Goal: Task Accomplishment & Management: Use online tool/utility

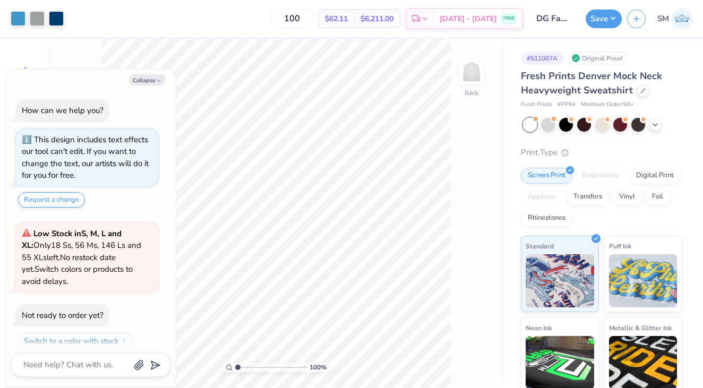
scroll to position [30, 0]
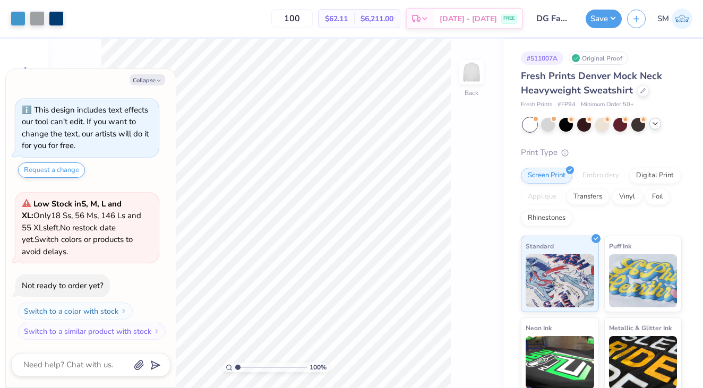
click at [657, 127] on icon at bounding box center [655, 123] width 8 height 8
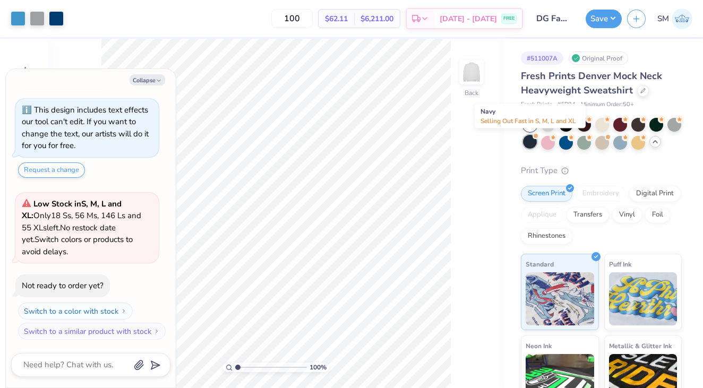
click at [527, 142] on div at bounding box center [530, 142] width 14 height 14
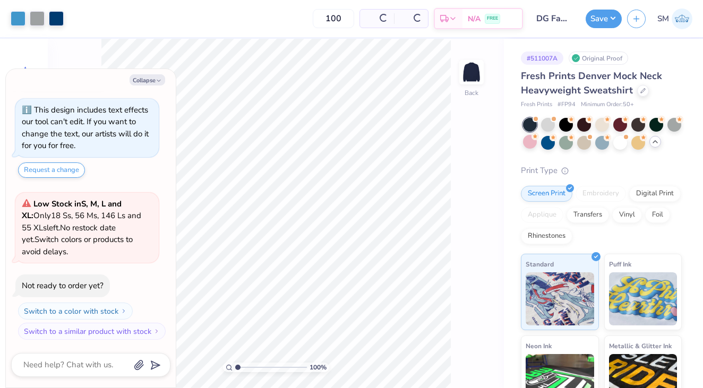
scroll to position [180, 0]
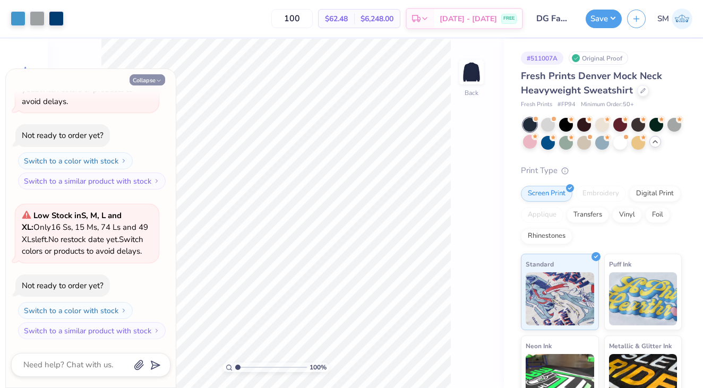
click at [154, 81] on button "Collapse" at bounding box center [148, 79] width 36 height 11
type textarea "x"
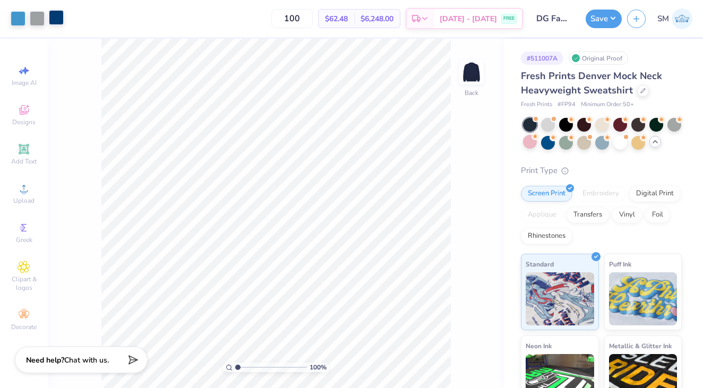
click at [53, 13] on div at bounding box center [56, 17] width 15 height 15
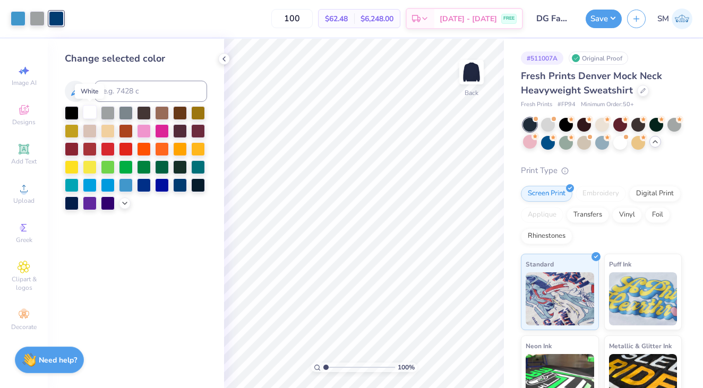
click at [93, 111] on div at bounding box center [90, 112] width 14 height 14
click at [225, 58] on icon at bounding box center [224, 59] width 8 height 8
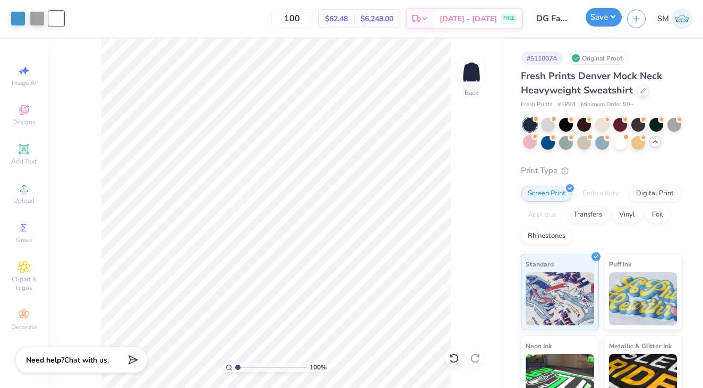
click at [608, 16] on button "Save" at bounding box center [604, 17] width 36 height 19
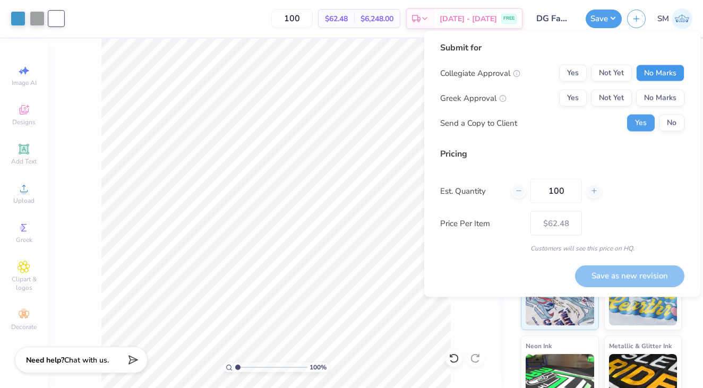
click at [650, 79] on button "No Marks" at bounding box center [660, 73] width 48 height 17
click at [570, 99] on button "Yes" at bounding box center [573, 98] width 28 height 17
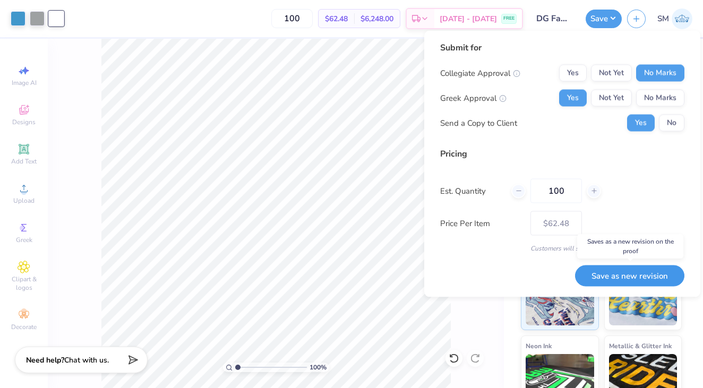
click at [610, 273] on button "Save as new revision" at bounding box center [629, 276] width 109 height 22
type input "$62.48"
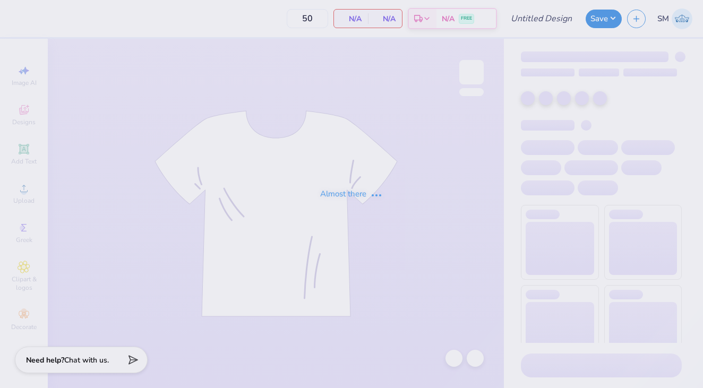
type input "DG Fam weekend truck"
type input "100"
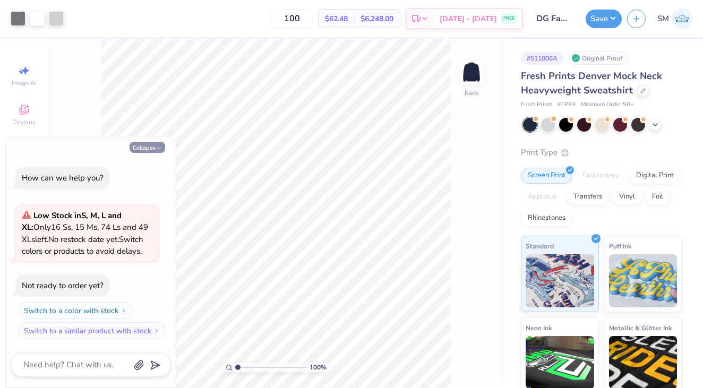
click at [143, 147] on button "Collapse" at bounding box center [148, 147] width 36 height 11
type textarea "x"
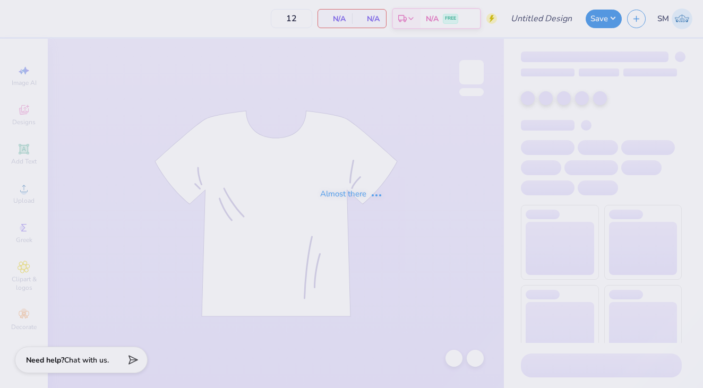
type input "DG Fam Weekend Jeep"
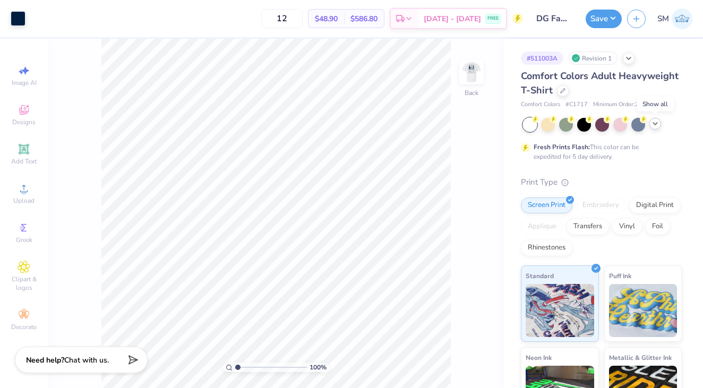
click at [655, 126] on icon at bounding box center [655, 123] width 8 height 8
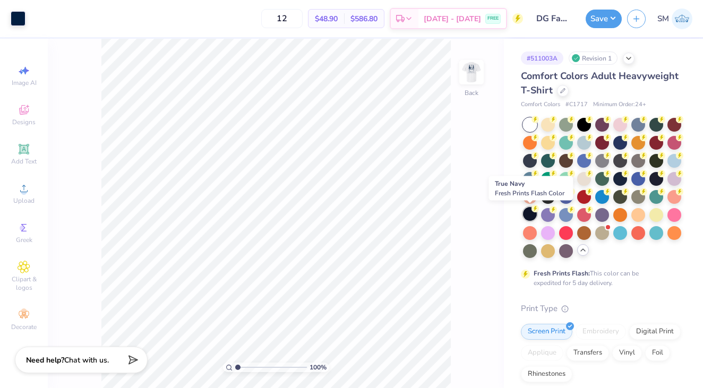
click at [533, 217] on div at bounding box center [530, 214] width 14 height 14
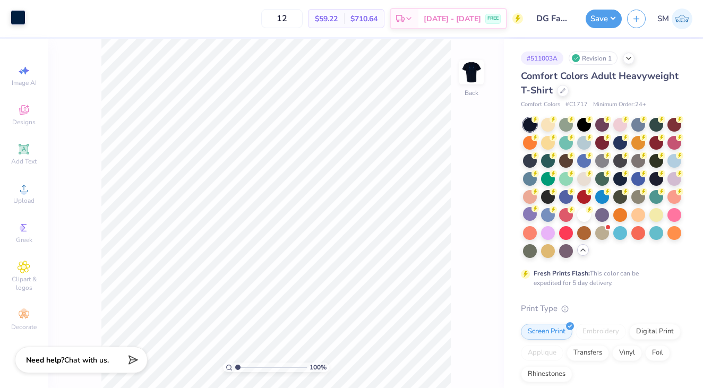
click at [15, 18] on div at bounding box center [18, 17] width 15 height 15
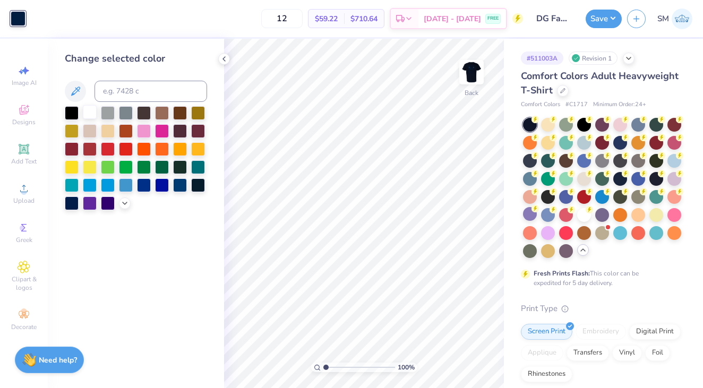
click at [88, 111] on div at bounding box center [90, 112] width 14 height 14
click at [470, 66] on img at bounding box center [471, 72] width 42 height 42
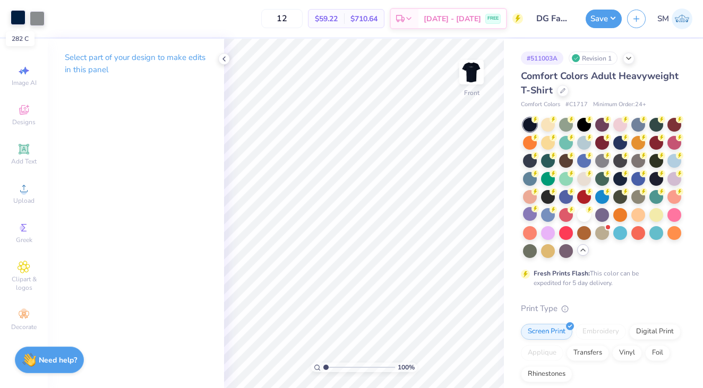
click at [20, 18] on div at bounding box center [18, 17] width 15 height 15
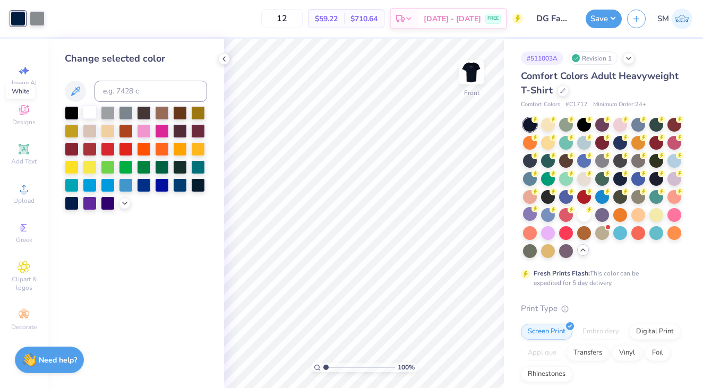
click at [90, 114] on div at bounding box center [90, 112] width 14 height 14
click at [224, 57] on polyline at bounding box center [224, 59] width 2 height 4
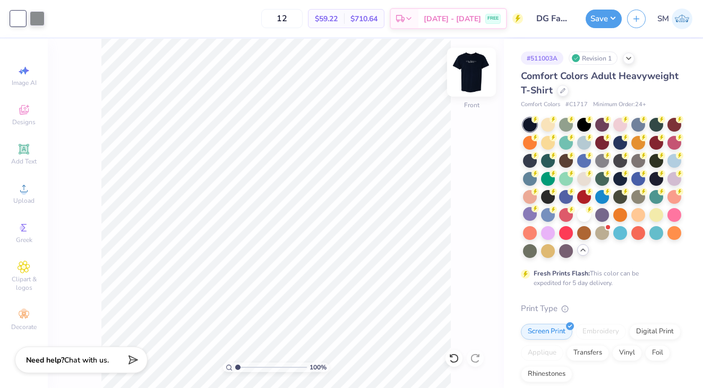
click at [474, 75] on img at bounding box center [471, 72] width 42 height 42
